Goal: Task Accomplishment & Management: Use online tool/utility

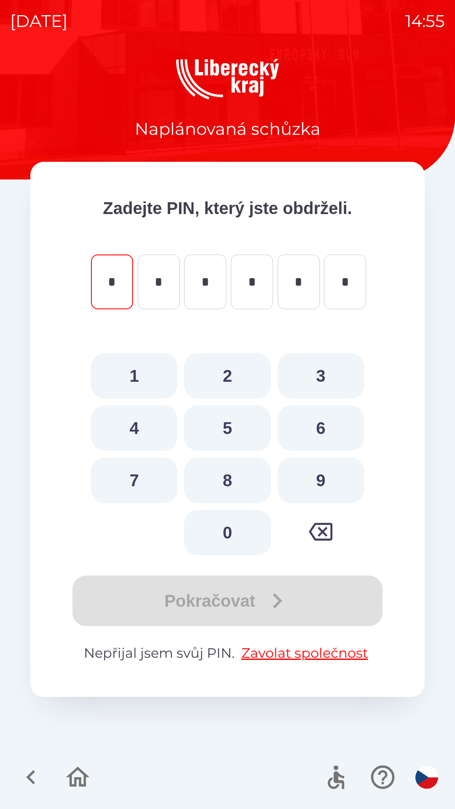
click at [24, 761] on button "button" at bounding box center [30, 776] width 35 height 35
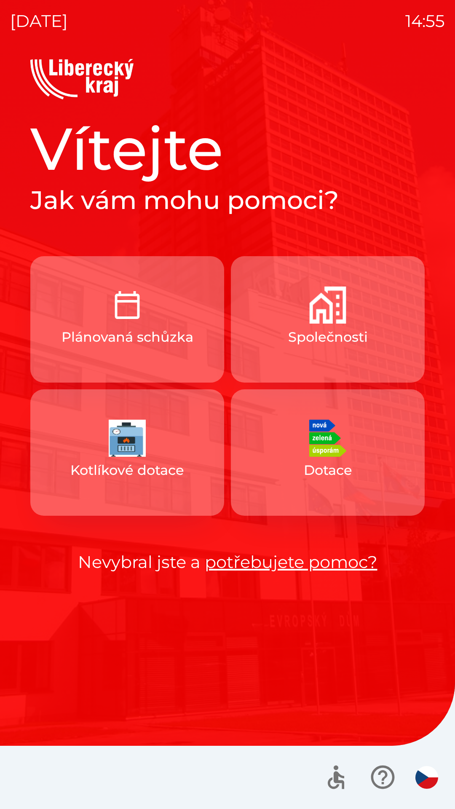
click at [221, 567] on link "potřebujete pomoc?" at bounding box center [291, 561] width 173 height 21
click at [271, 371] on button "Společnosti" at bounding box center [328, 319] width 194 height 126
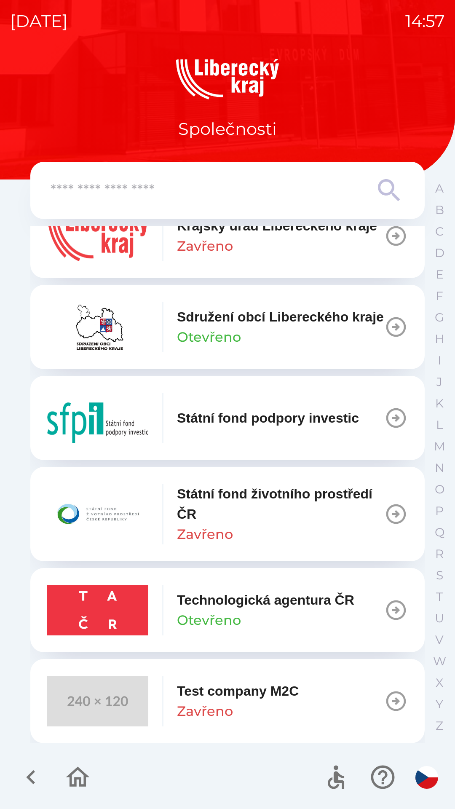
scroll to position [830, 0]
click at [27, 773] on icon "button" at bounding box center [31, 777] width 28 height 28
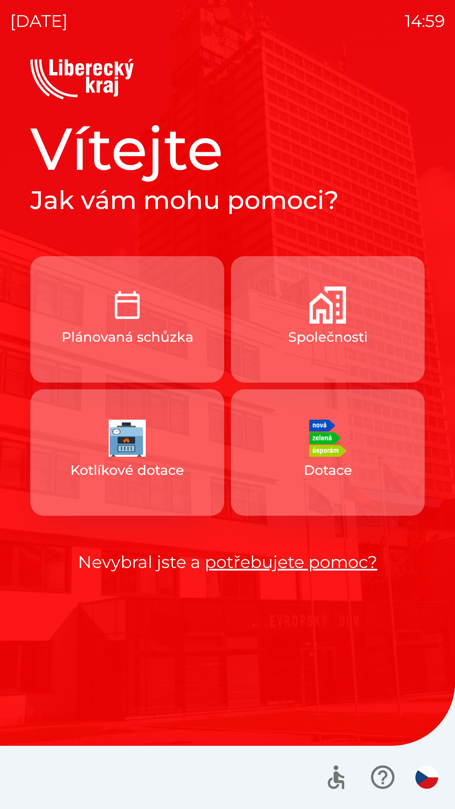
click at [352, 303] on button "Společnosti" at bounding box center [328, 319] width 194 height 126
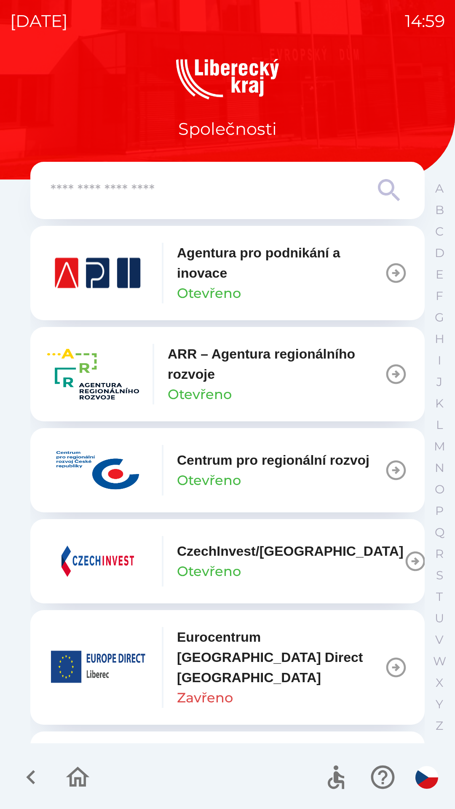
click at [79, 183] on input "text" at bounding box center [211, 190] width 320 height 23
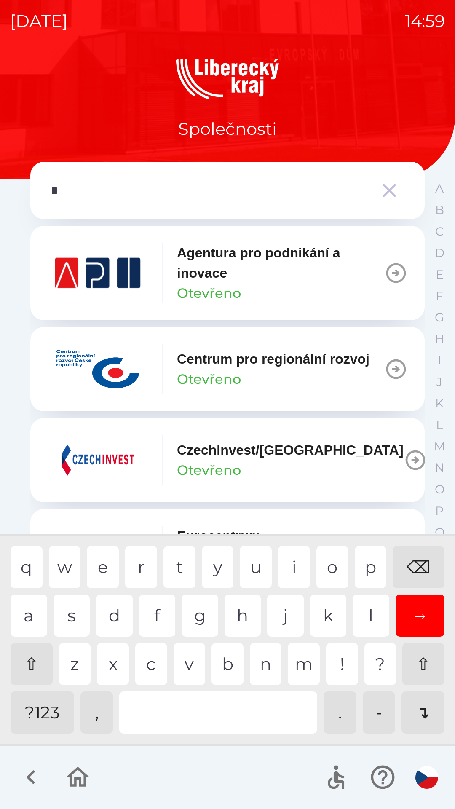
type input "**"
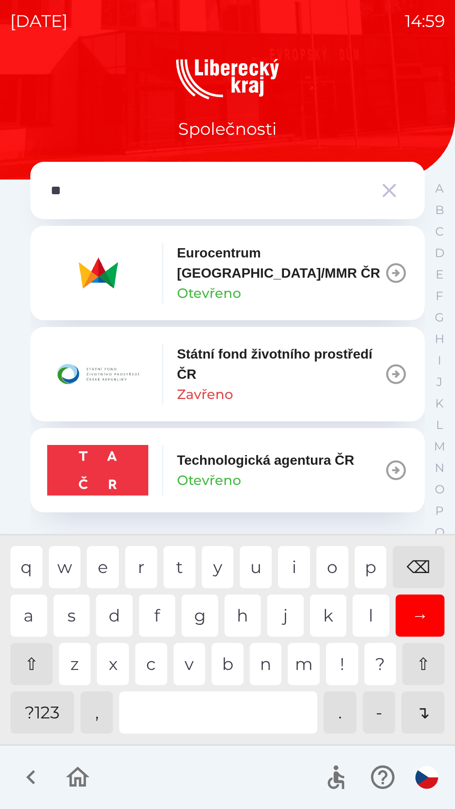
click at [384, 183] on icon "button" at bounding box center [389, 191] width 24 height 24
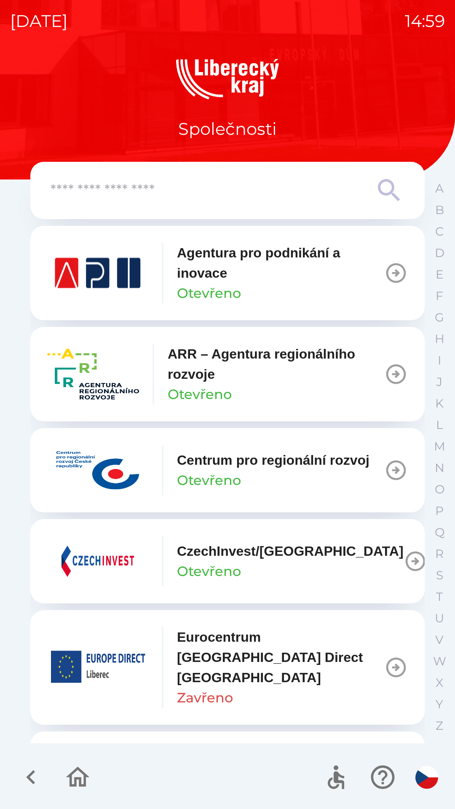
click at [66, 781] on icon "button" at bounding box center [78, 777] width 28 height 28
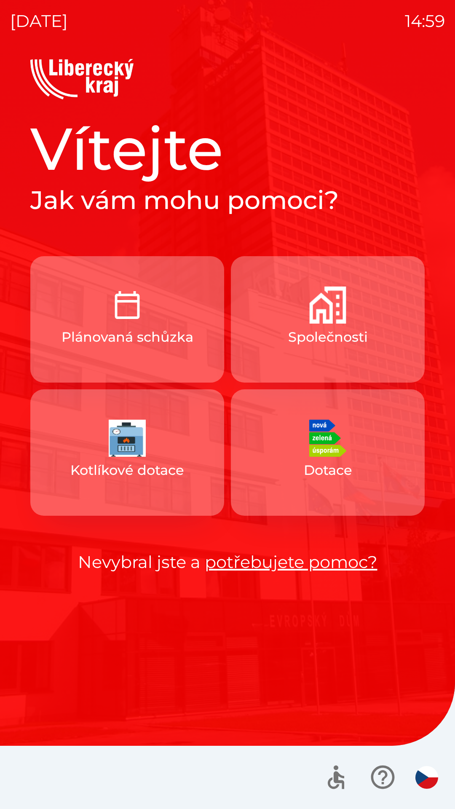
click at [81, 316] on button "Plánovaná schůzka" at bounding box center [127, 319] width 194 height 126
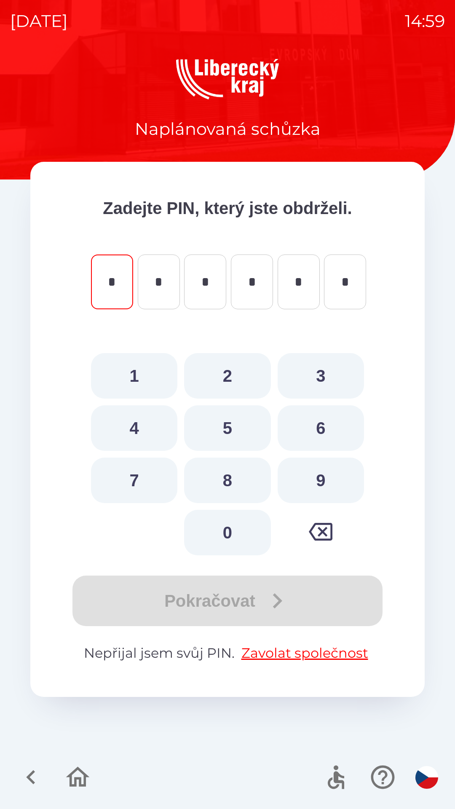
click at [37, 780] on icon "button" at bounding box center [31, 777] width 28 height 28
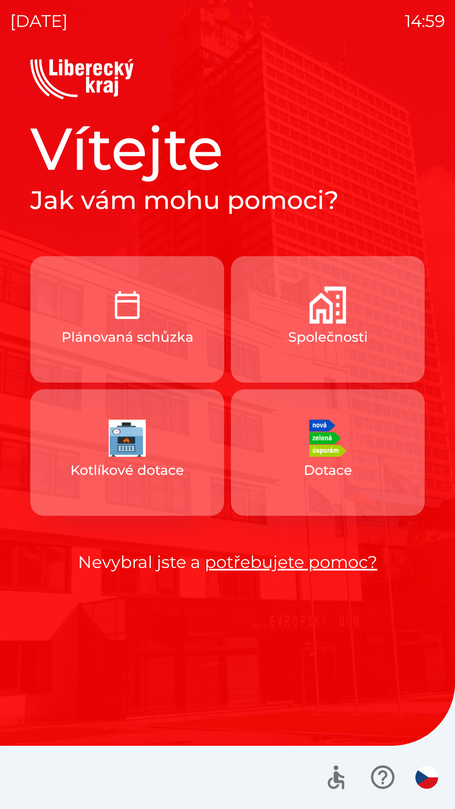
click at [136, 455] on img "button" at bounding box center [127, 437] width 37 height 37
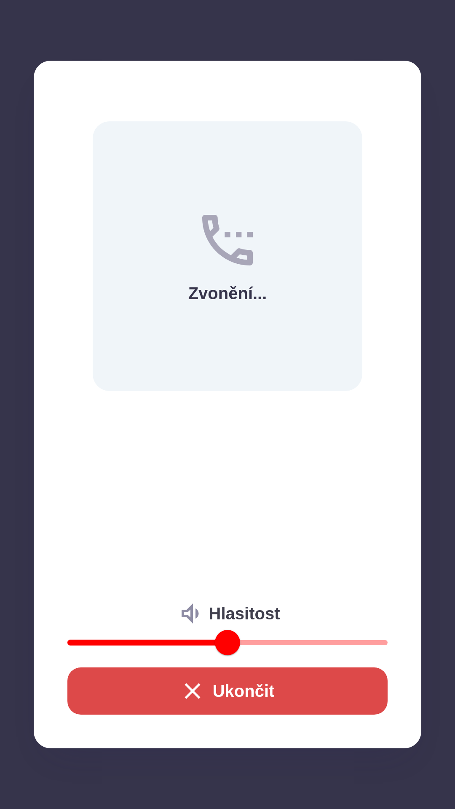
click at [168, 704] on button "Ukončit" at bounding box center [227, 690] width 320 height 47
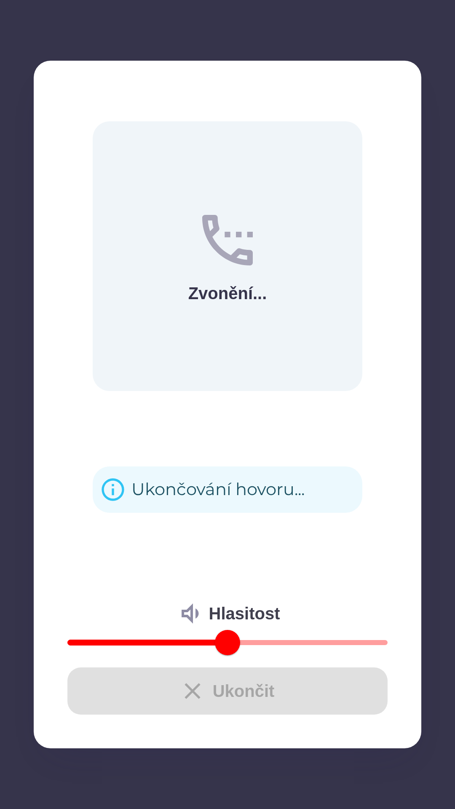
click at [229, 724] on div "Zvonění... Ukončování hovoru... Hlasitost Ukončit" at bounding box center [227, 404] width 387 height 687
click at [220, 681] on div "Ukončit" at bounding box center [227, 690] width 320 height 47
click at [219, 677] on div "Ukončit" at bounding box center [227, 690] width 320 height 47
click at [222, 679] on div "Ukončit" at bounding box center [227, 690] width 320 height 47
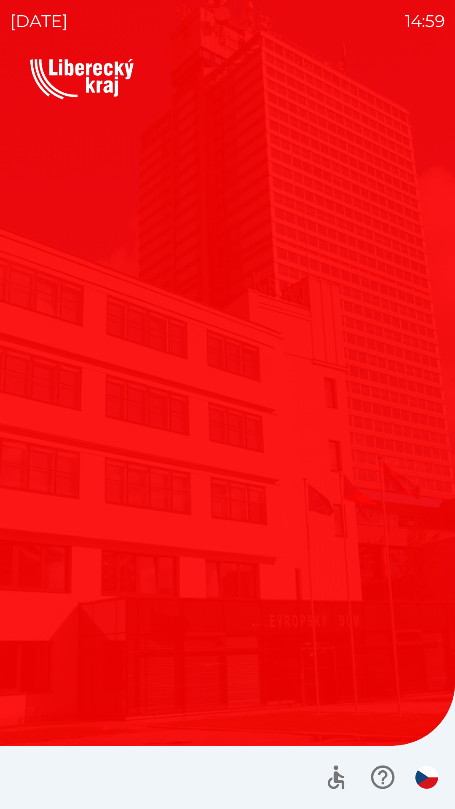
click at [181, 707] on div "Vítejte Jak vám mohu pomoci? Plánovaná schůzka Společnosti Kotlíkové dotace Dot…" at bounding box center [227, 434] width 435 height 750
click at [283, 420] on button "Dotace" at bounding box center [328, 414] width 194 height 126
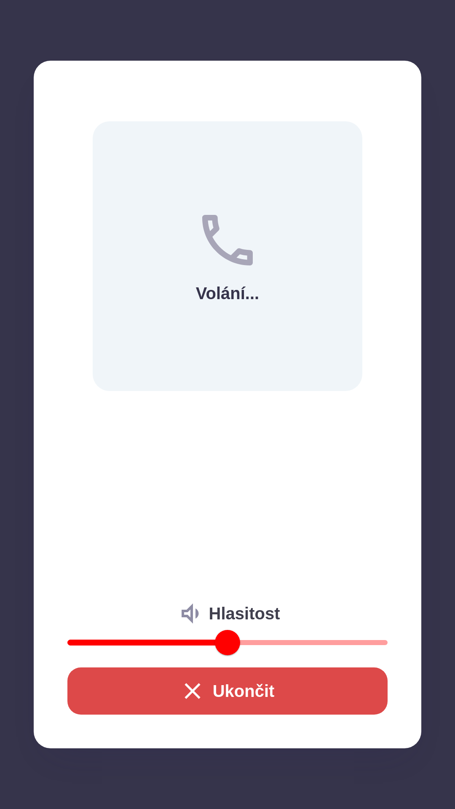
click at [176, 670] on button "Ukončit" at bounding box center [227, 690] width 320 height 47
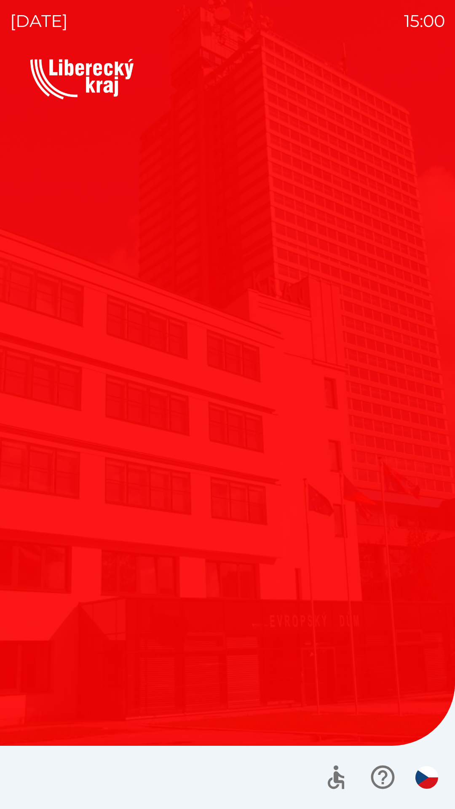
click at [333, 476] on button "Dotace" at bounding box center [328, 414] width 194 height 126
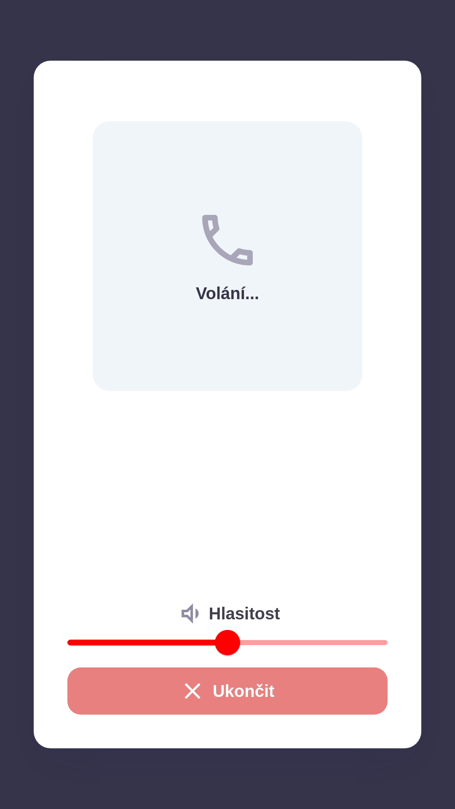
click at [247, 706] on button "Ukončit" at bounding box center [227, 690] width 320 height 47
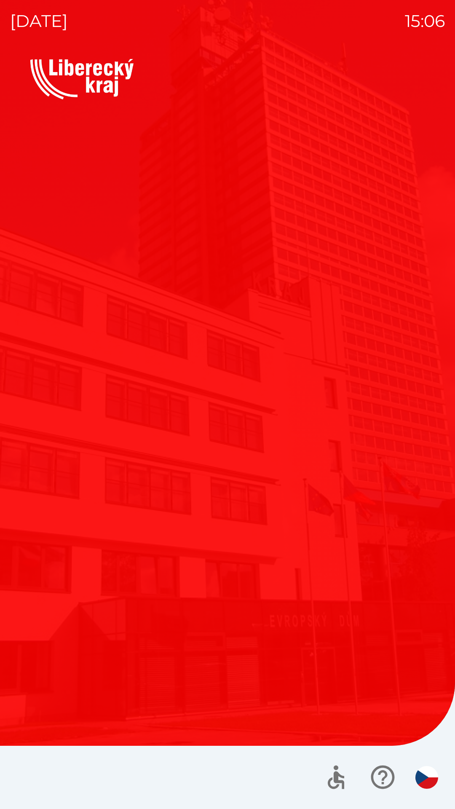
click at [125, 367] on button "Kotlíkové dotace" at bounding box center [127, 414] width 194 height 126
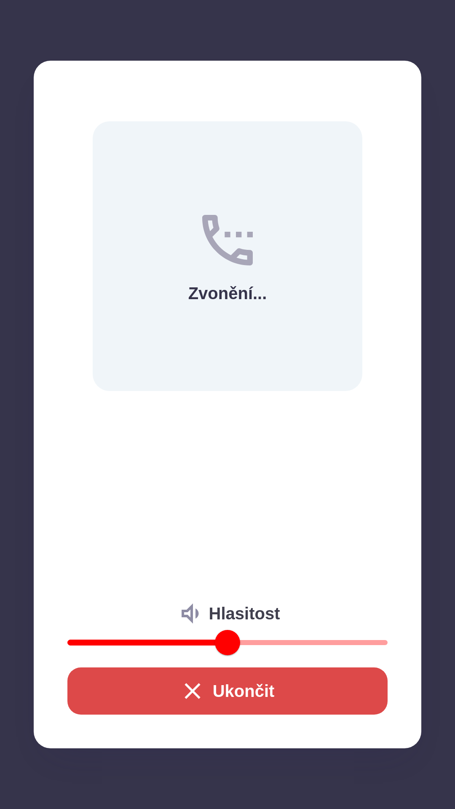
click at [222, 691] on button "Ukončit" at bounding box center [227, 690] width 320 height 47
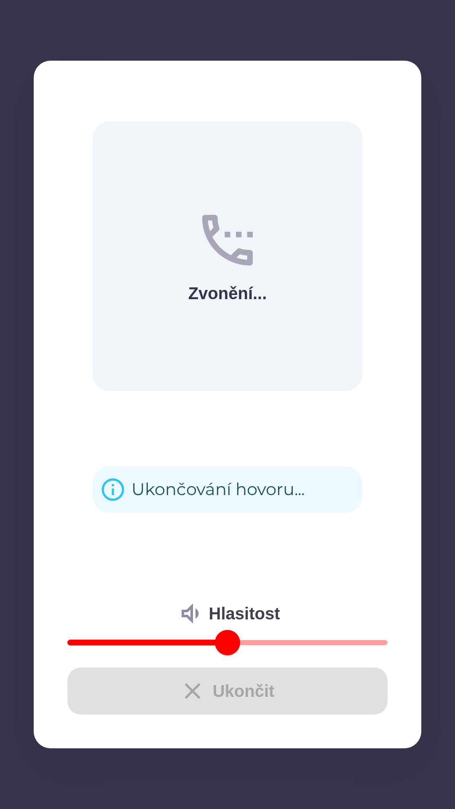
click at [220, 686] on div "Ukončit" at bounding box center [227, 690] width 320 height 47
click at [203, 689] on div "Ukončit" at bounding box center [227, 690] width 320 height 47
click at [203, 686] on div "Vítejte Jak vám mohu pomoci? Plánovaná schůzka Společnosti Kotlíkové dotace Dot…" at bounding box center [227, 434] width 435 height 750
